Goal: Download file/media

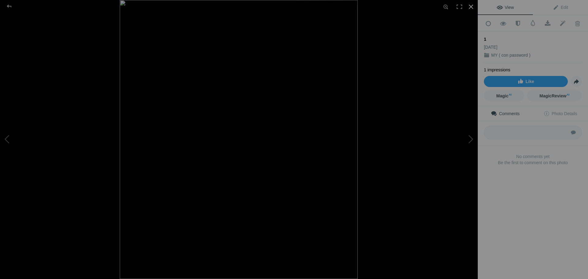
click at [469, 5] on div at bounding box center [470, 6] width 13 height 13
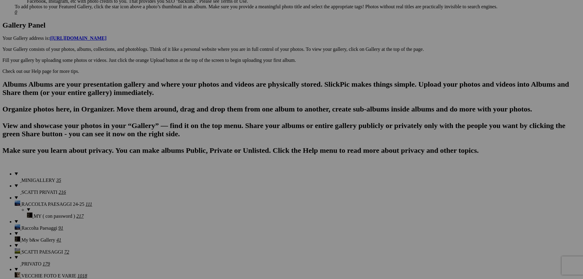
scroll to position [306, 0]
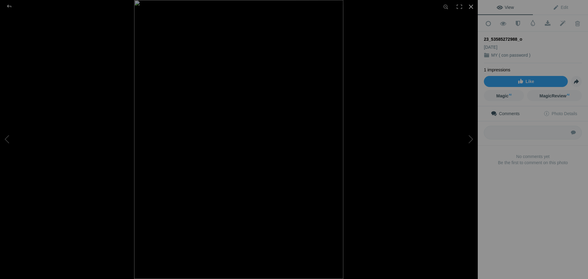
click at [473, 4] on div at bounding box center [470, 6] width 13 height 13
